Goal: Task Accomplishment & Management: Complete application form

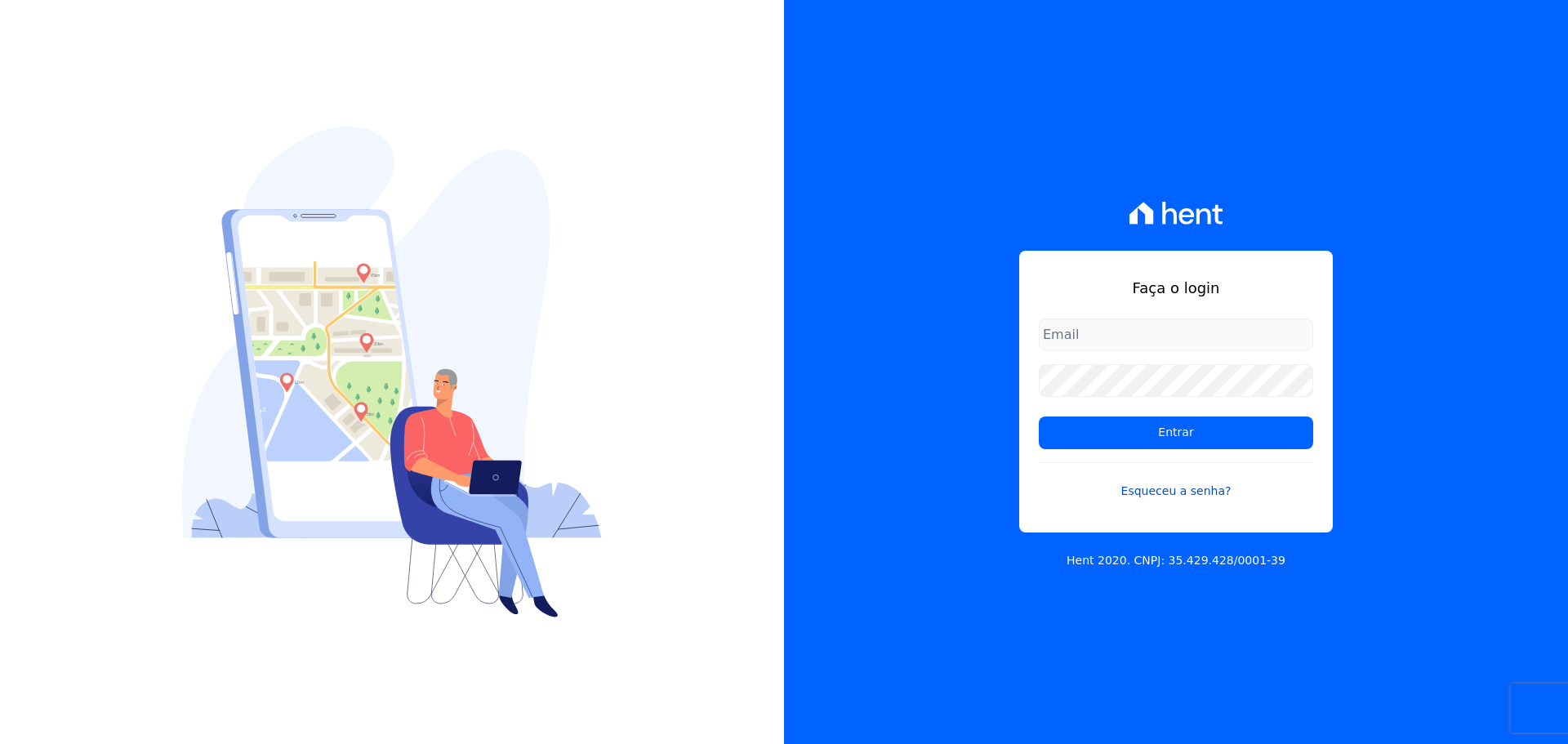
click at [1189, 489] on link "Esqueceu a senha?" at bounding box center [1175, 481] width 274 height 38
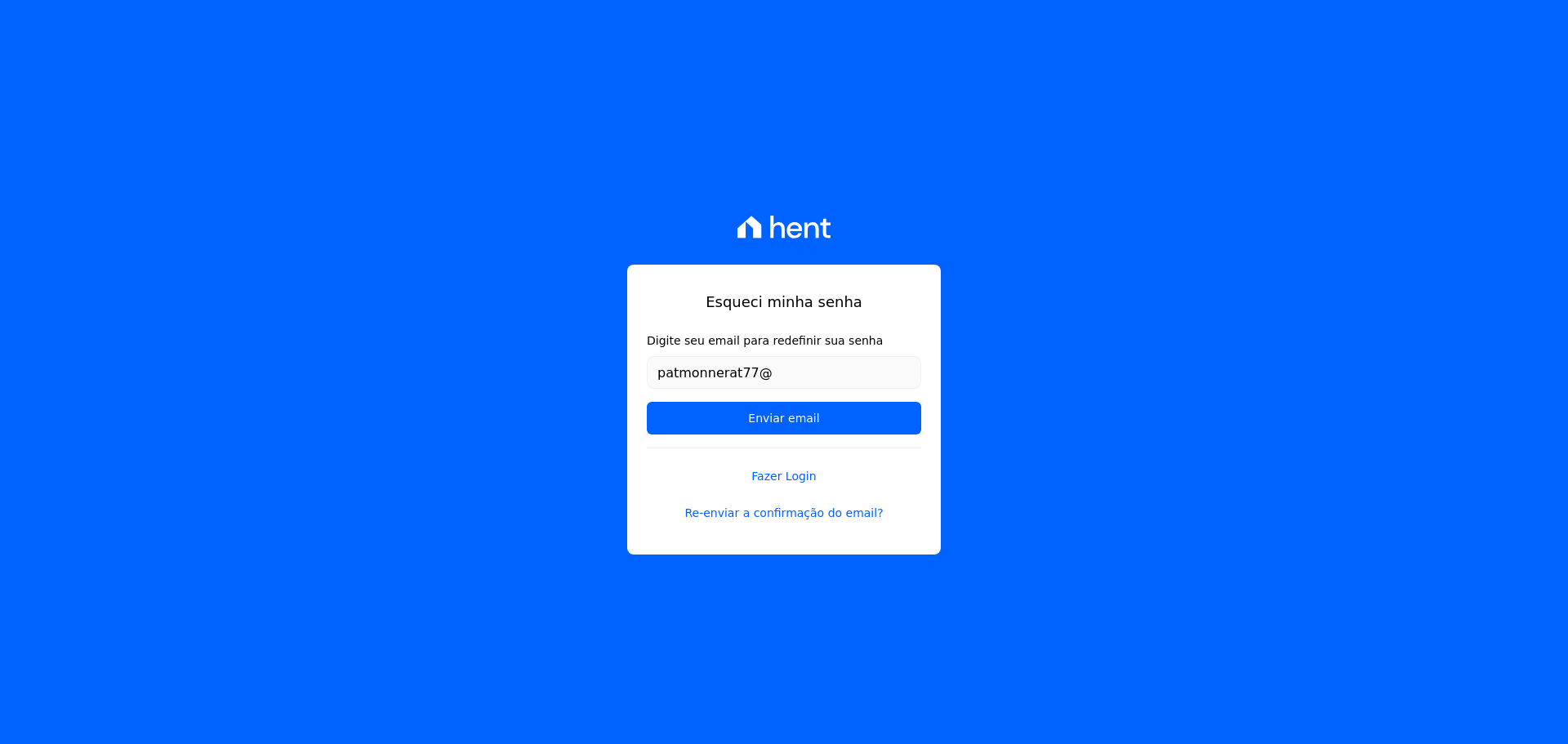
type input "[EMAIL_ADDRESS][DOMAIN_NAME]"
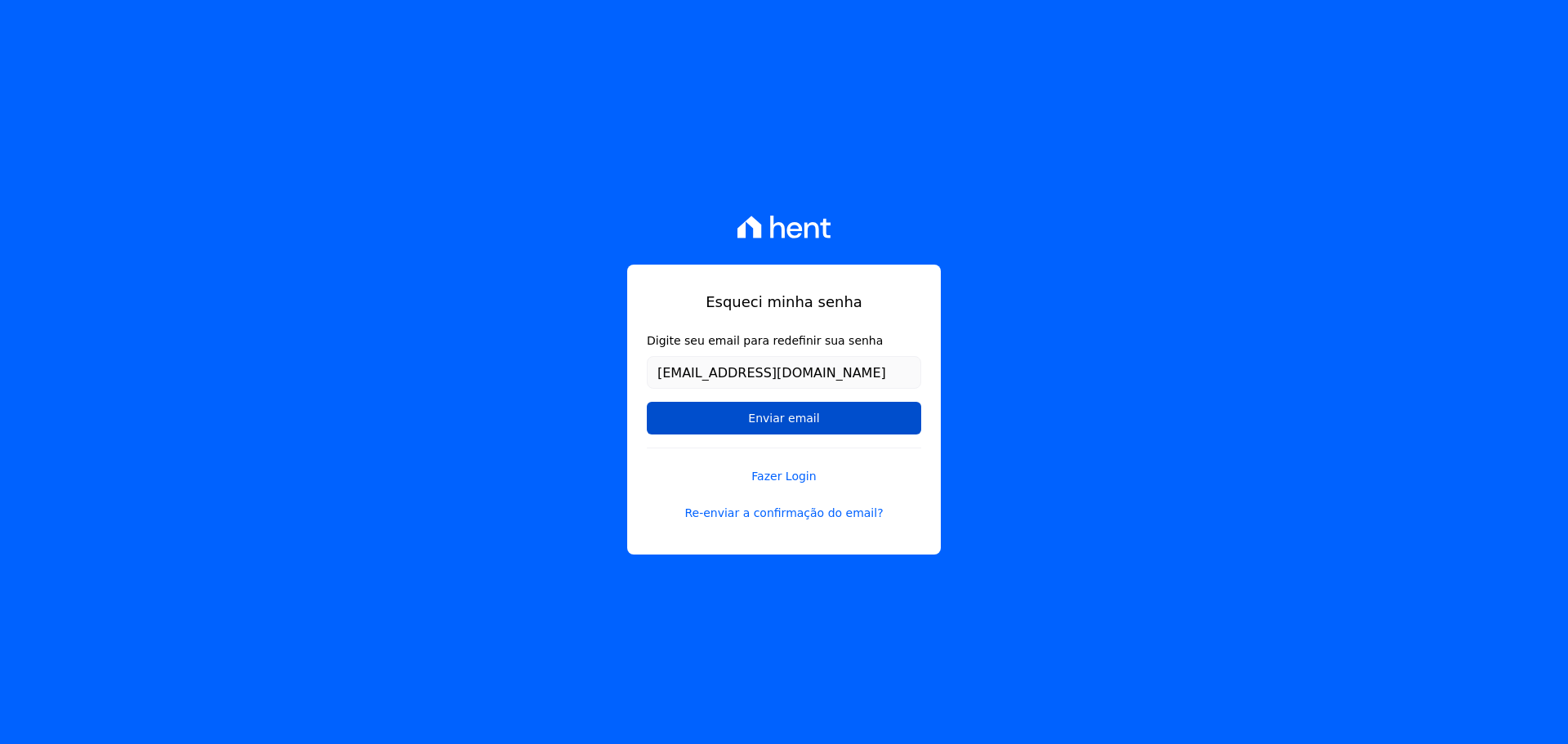
click at [835, 416] on input "Enviar email" at bounding box center [783, 418] width 274 height 32
click at [784, 421] on input "Enviar email" at bounding box center [783, 418] width 274 height 32
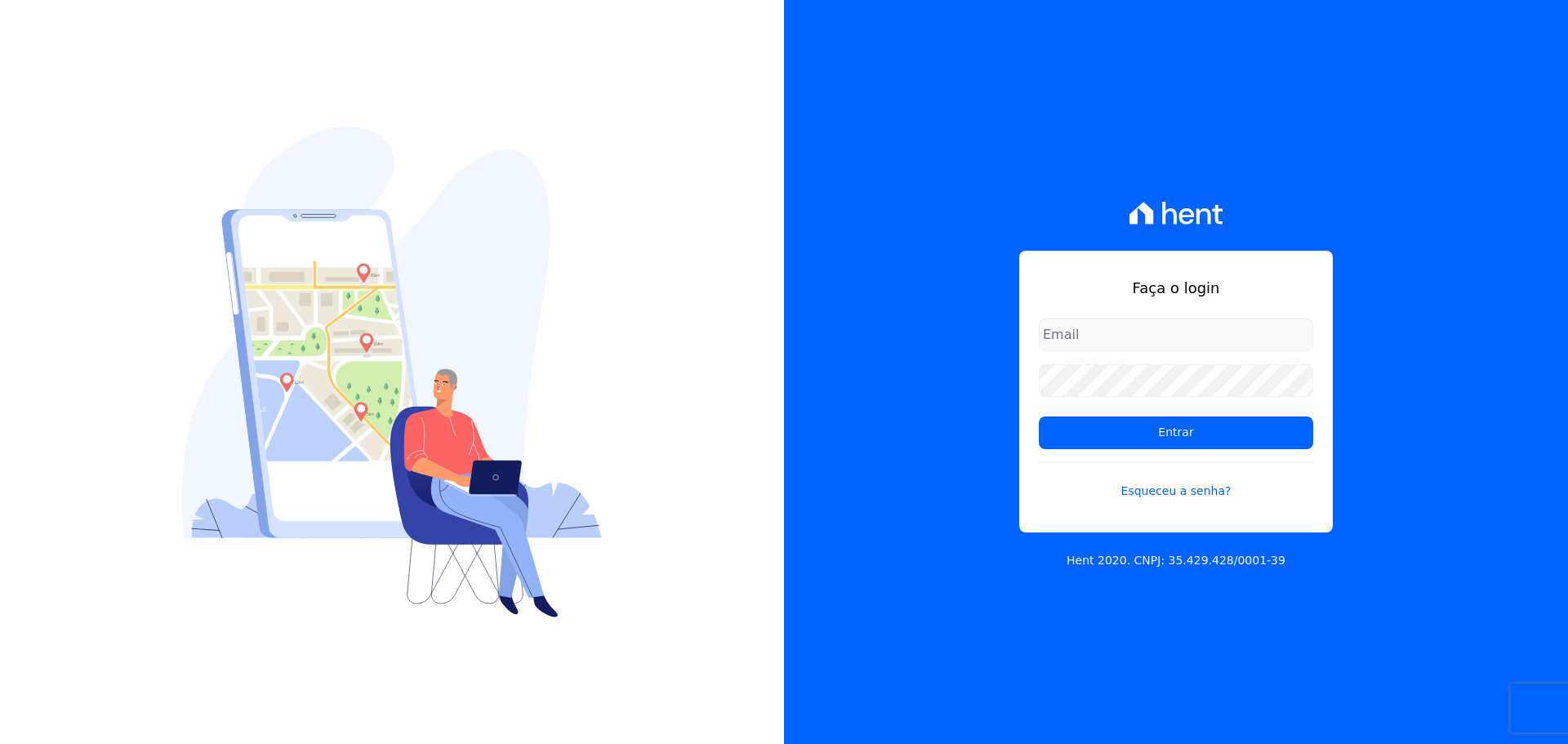
click at [1172, 330] on input "email" at bounding box center [1175, 335] width 274 height 32
type input "patmonnerat77@gmail.com"
click at [1195, 493] on link "Esqueceu a senha?" at bounding box center [1175, 481] width 274 height 38
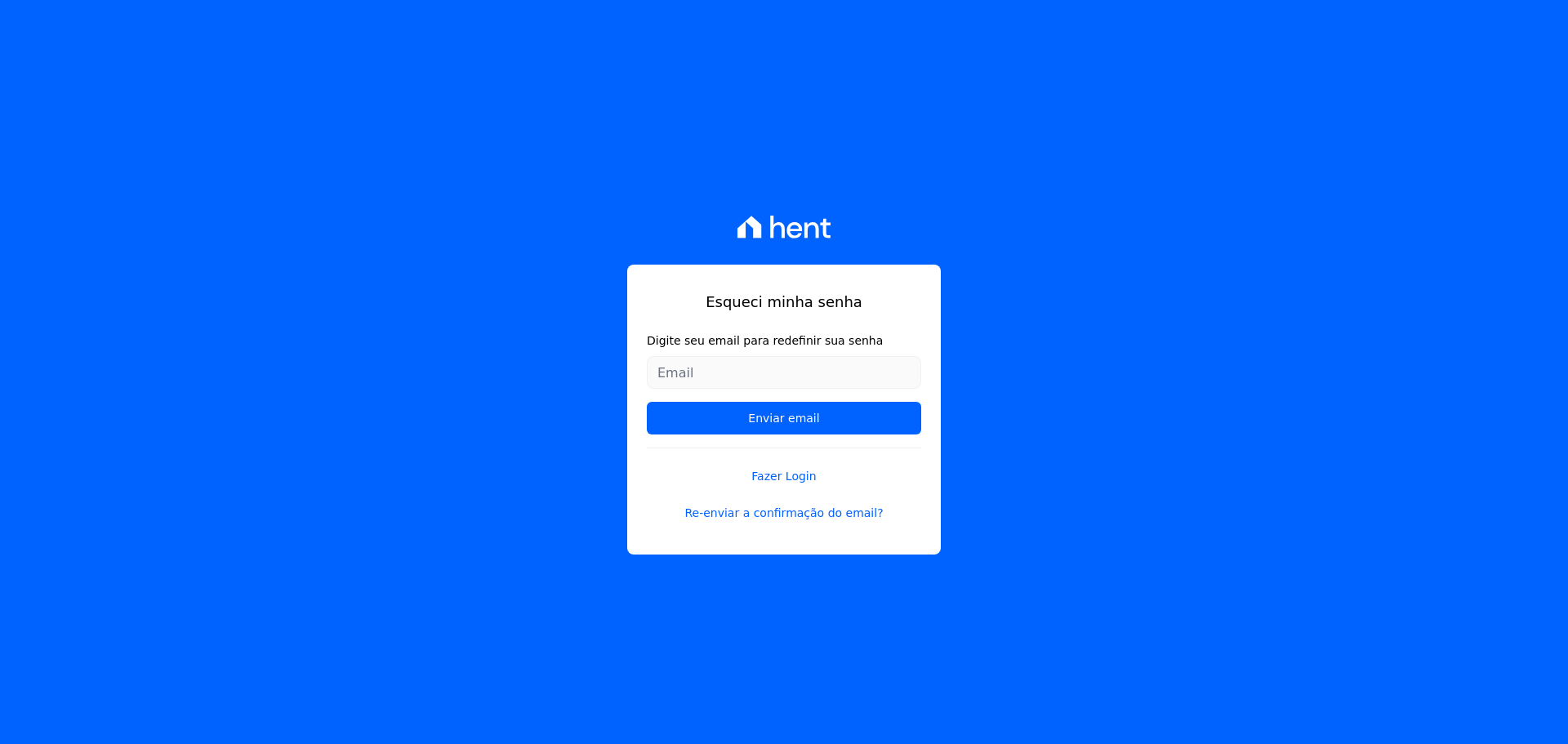
click at [730, 376] on input "Digite seu email para redefinir sua senha" at bounding box center [783, 372] width 274 height 32
type input "[EMAIL_ADDRESS][DOMAIN_NAME]"
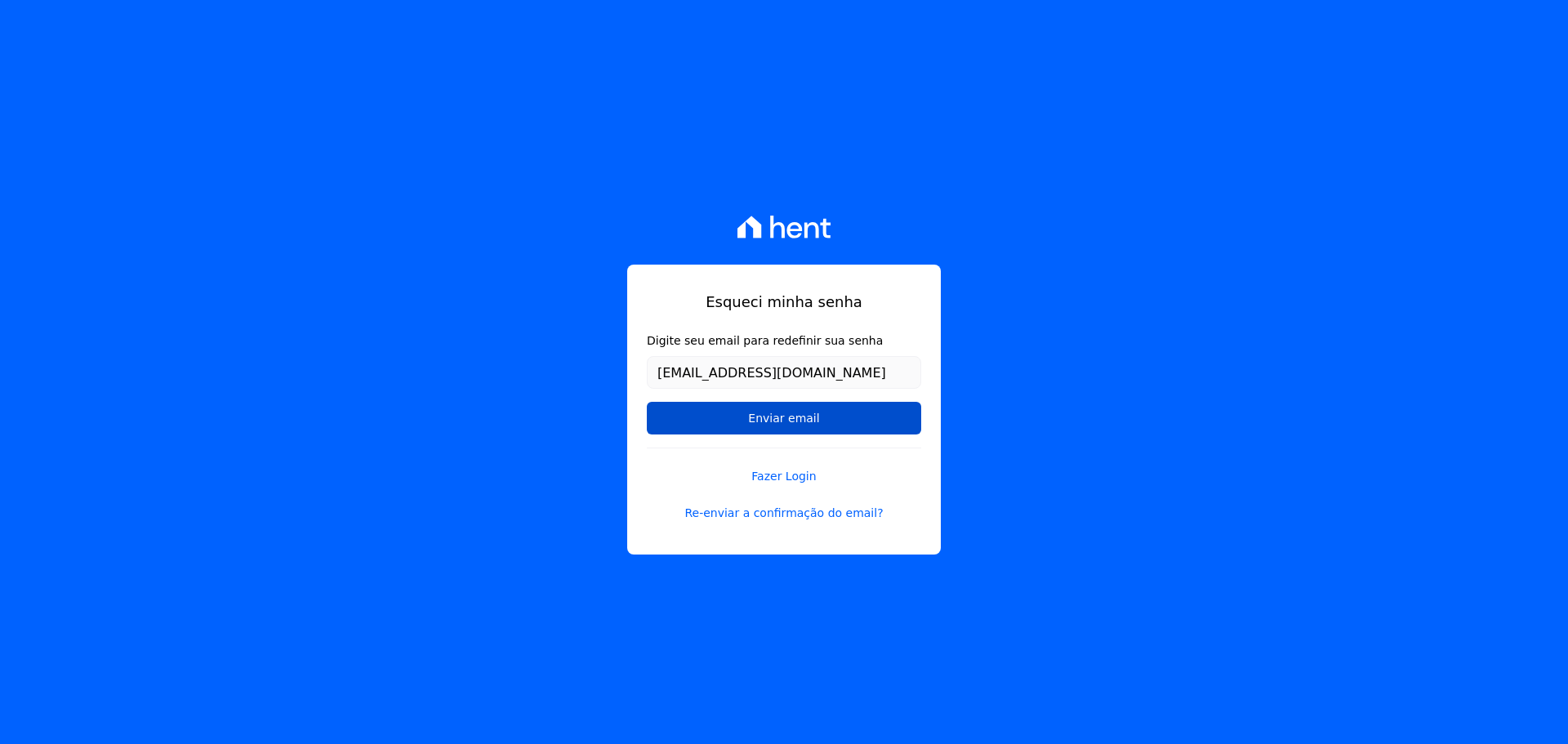
click at [825, 417] on input "Enviar email" at bounding box center [783, 418] width 274 height 32
click at [769, 417] on input "Enviar email" at bounding box center [783, 418] width 274 height 32
click at [789, 511] on link "Re-enviar a confirmação do email?" at bounding box center [783, 513] width 274 height 17
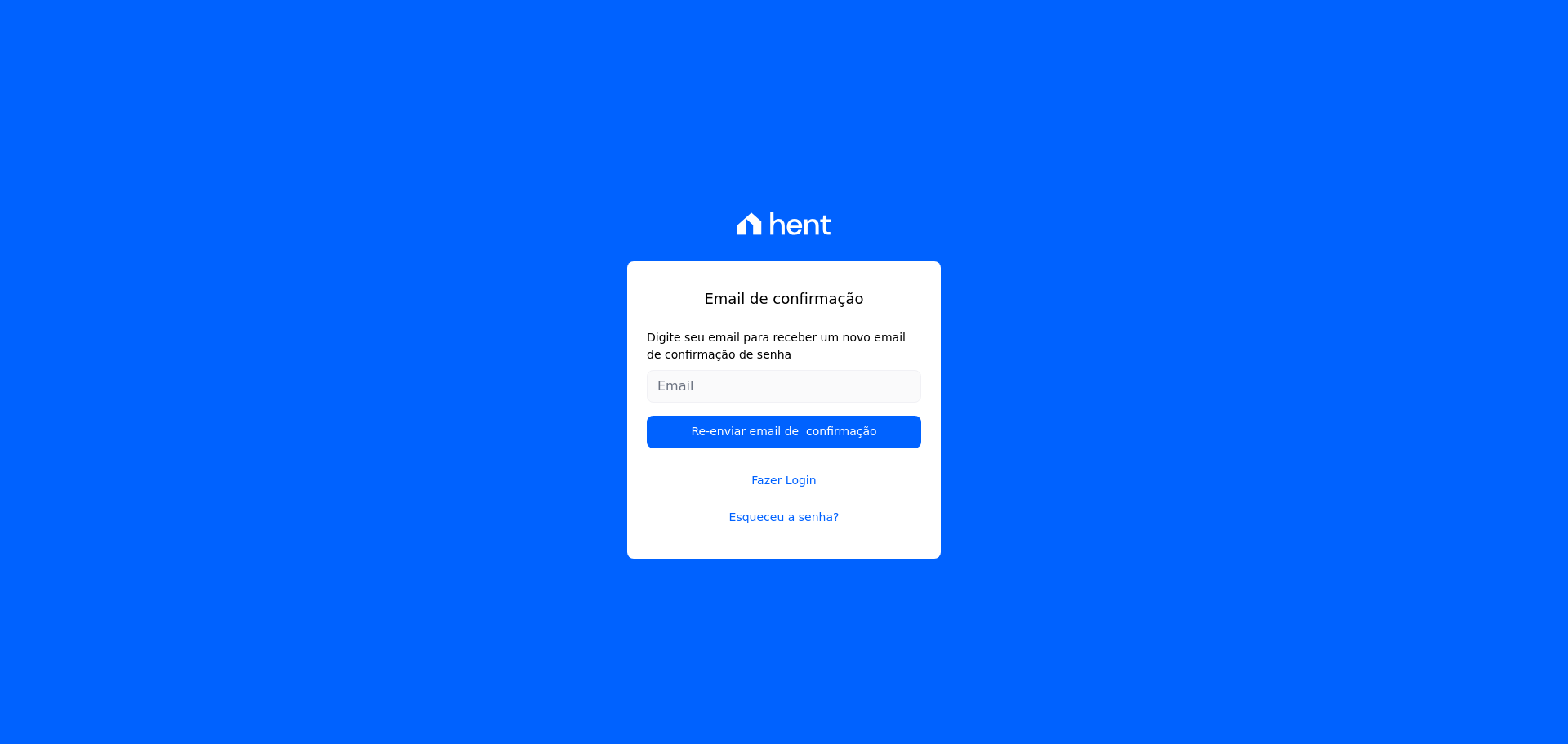
click at [730, 389] on input "Digite seu email para receber um novo email de confirmação de senha" at bounding box center [783, 386] width 274 height 32
type input "patmonnerat77@gmail.com"
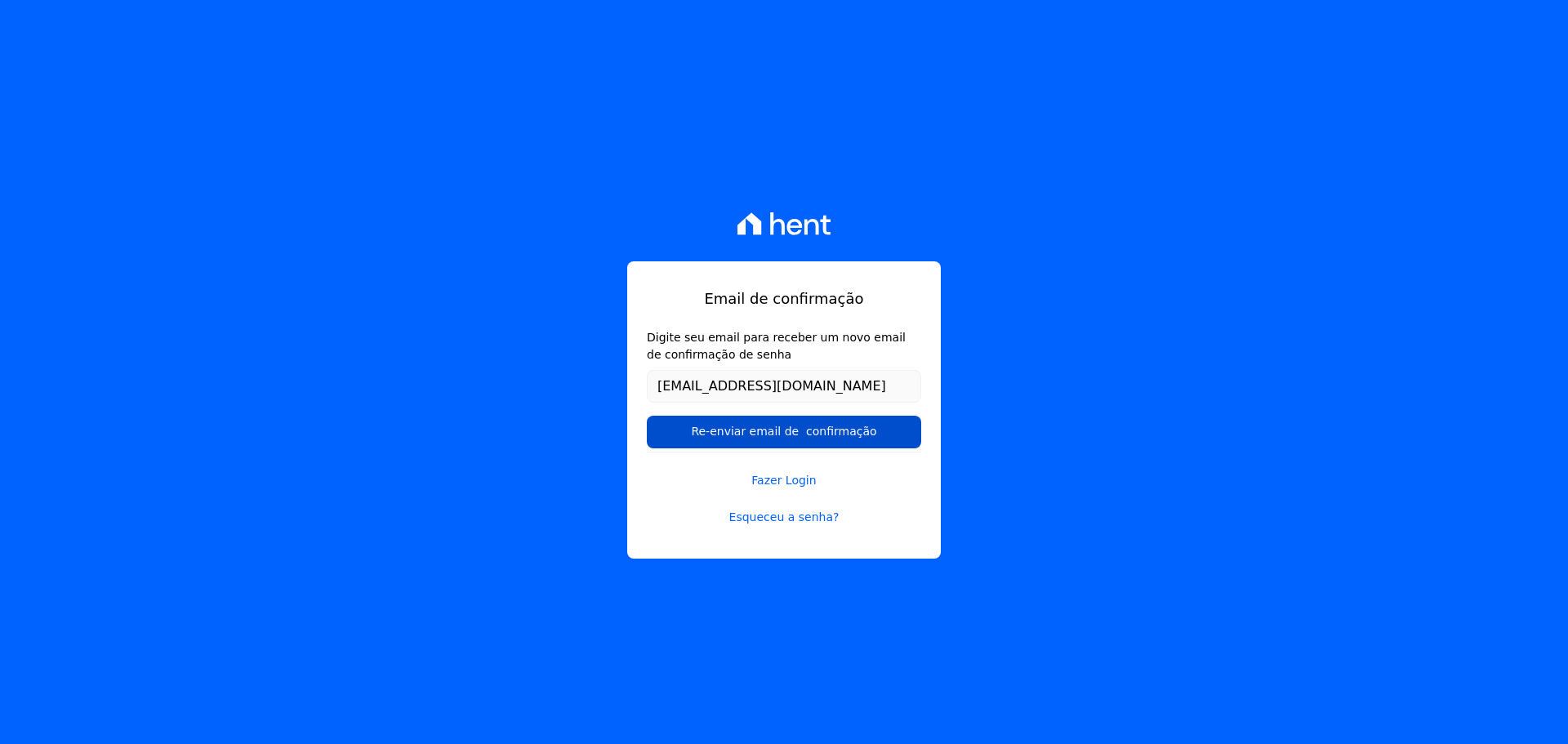
click at [795, 435] on input "Re-enviar email de confirmação" at bounding box center [783, 432] width 274 height 32
click at [828, 434] on input "Re-enviar email de confirmação" at bounding box center [783, 432] width 274 height 32
click at [770, 421] on input "Re-enviar email de confirmação" at bounding box center [783, 432] width 274 height 32
click at [786, 522] on link "Esqueceu a senha?" at bounding box center [783, 517] width 274 height 17
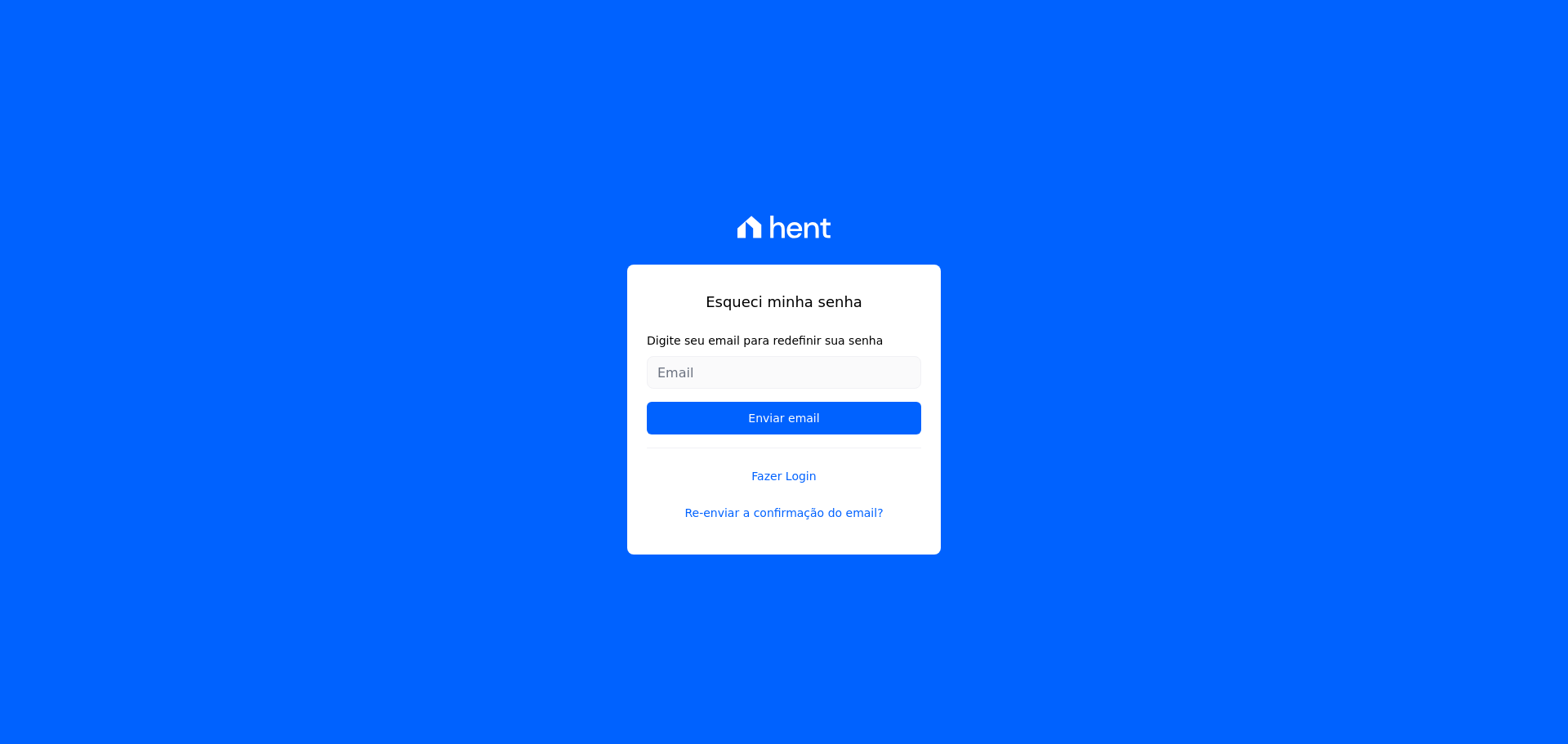
click at [782, 359] on input "Digite seu email para redefinir sua senha" at bounding box center [783, 372] width 274 height 32
